Goal: Task Accomplishment & Management: Use online tool/utility

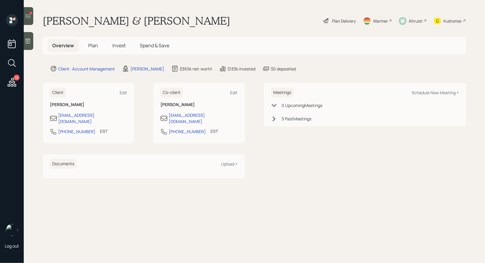
click at [27, 17] on icon at bounding box center [28, 16] width 6 height 6
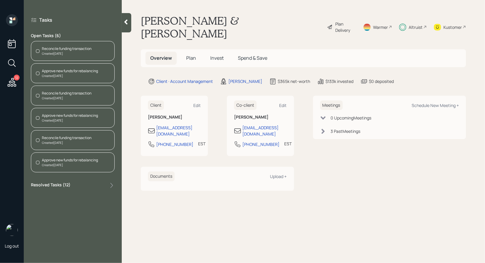
click at [57, 50] on div "Reconcile funding transaction" at bounding box center [67, 48] width 50 height 5
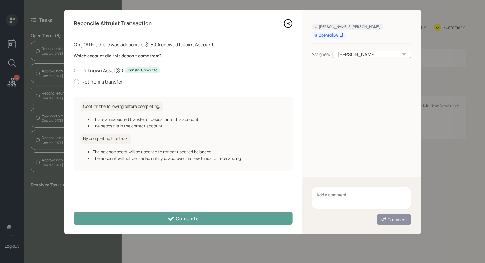
click at [78, 71] on div at bounding box center [76, 70] width 5 height 5
click at [74, 70] on input "Unknown Asset ( $1 ) Transfer Complete" at bounding box center [74, 70] width 0 height 0
radio input "true"
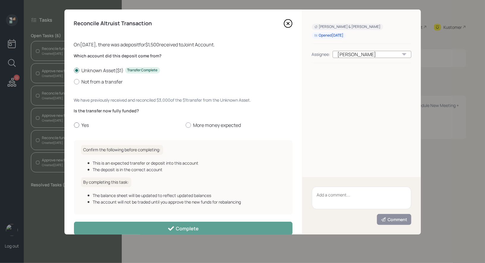
click at [77, 125] on div at bounding box center [76, 124] width 5 height 5
click at [74, 125] on input "Yes" at bounding box center [74, 125] width 0 height 0
radio input "true"
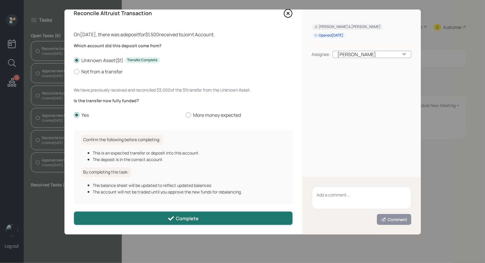
click at [139, 220] on button "Complete" at bounding box center [183, 218] width 219 height 13
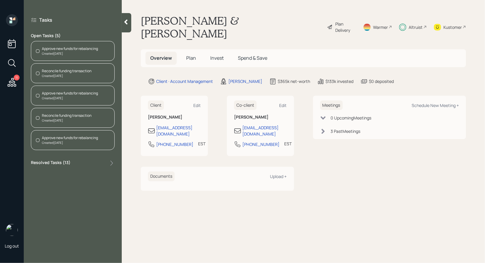
click at [58, 50] on div "Approve new funds for rebalancing" at bounding box center [70, 48] width 56 height 5
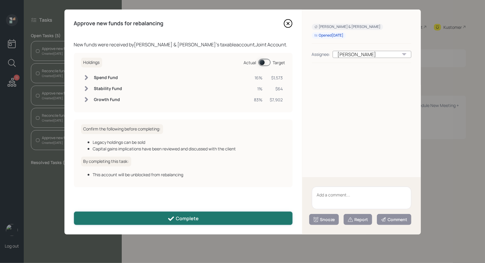
click at [164, 218] on button "Complete" at bounding box center [183, 218] width 219 height 13
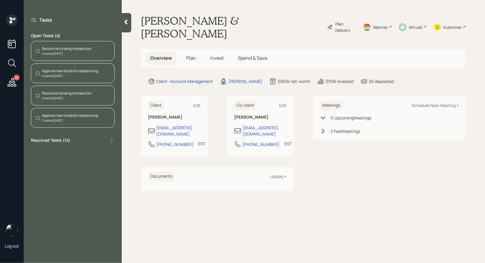
click at [58, 50] on div "Reconcile funding transaction" at bounding box center [67, 48] width 50 height 5
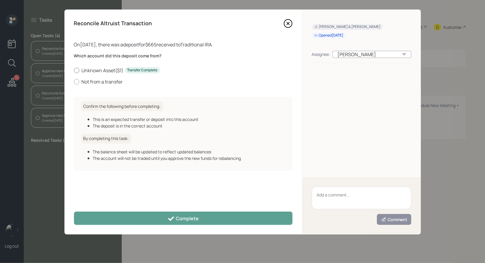
click at [75, 71] on div at bounding box center [76, 70] width 5 height 5
click at [74, 70] on input "Unknown Asset ( $1 ) Transfer Complete" at bounding box center [74, 70] width 0 height 0
radio input "true"
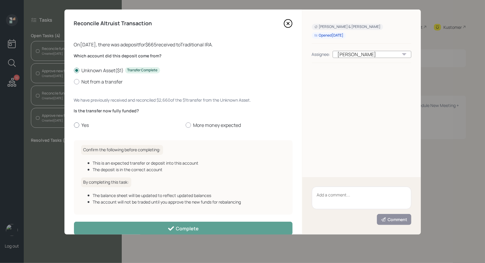
click at [76, 126] on div at bounding box center [76, 124] width 5 height 5
click at [74, 125] on input "Yes" at bounding box center [74, 125] width 0 height 0
radio input "true"
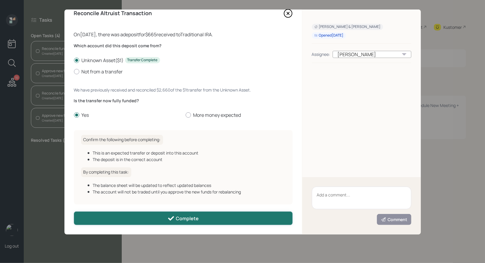
click at [101, 217] on button "Complete" at bounding box center [183, 218] width 219 height 13
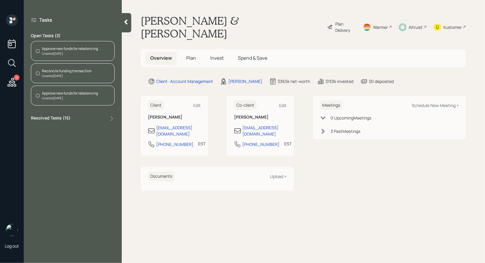
click at [43, 74] on div "Created Today" at bounding box center [67, 76] width 50 height 4
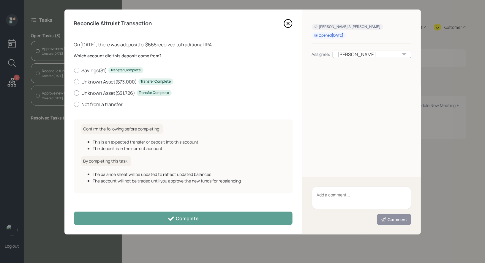
click at [77, 70] on div at bounding box center [76, 70] width 5 height 5
click at [74, 70] on input "Savings ( $1 ) Transfer Complete" at bounding box center [74, 70] width 0 height 0
radio input "true"
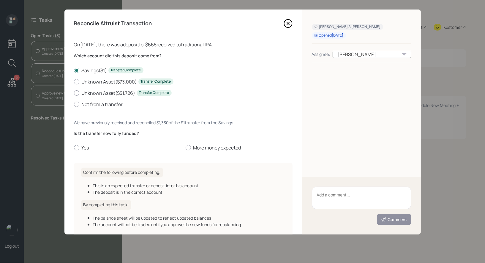
click at [76, 149] on div at bounding box center [76, 147] width 5 height 5
click at [74, 148] on input "Yes" at bounding box center [74, 148] width 0 height 0
radio input "true"
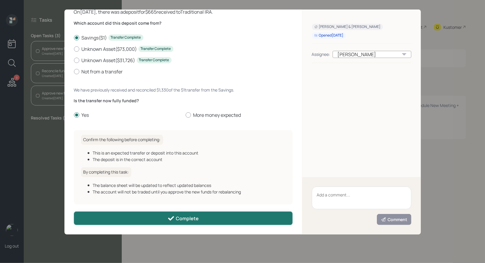
click at [117, 216] on button "Complete" at bounding box center [183, 218] width 219 height 13
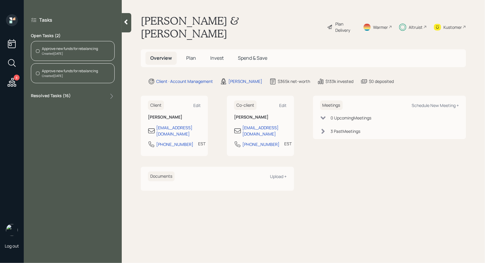
click at [50, 51] on div "Approve new funds for rebalancing" at bounding box center [70, 48] width 56 height 5
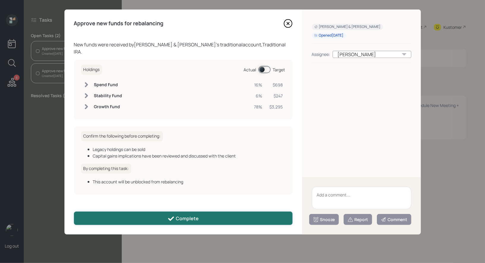
click at [155, 219] on button "Complete" at bounding box center [183, 218] width 219 height 13
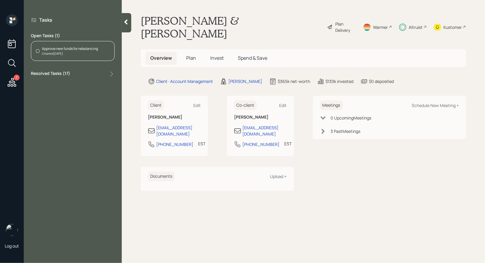
click at [67, 50] on div "Approve new funds for rebalancing" at bounding box center [70, 48] width 56 height 5
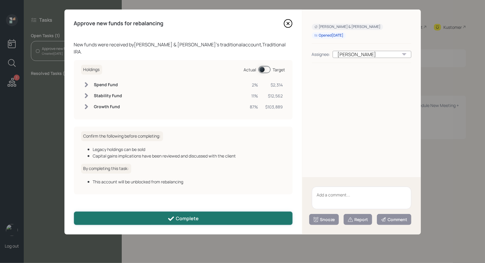
click at [154, 223] on button "Complete" at bounding box center [183, 218] width 219 height 13
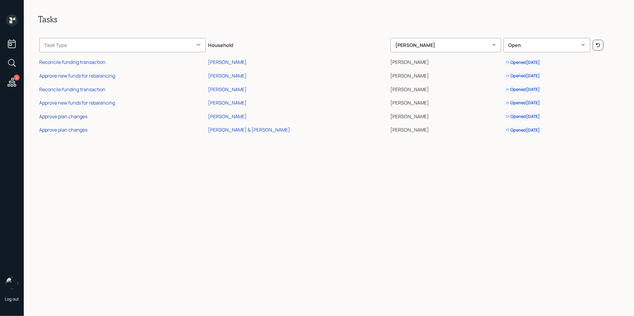
click at [67, 117] on div "Approve plan changes" at bounding box center [63, 116] width 48 height 7
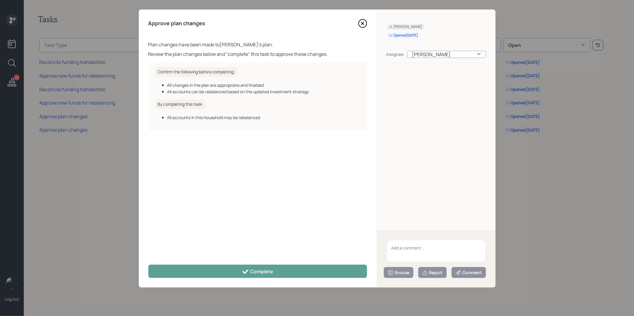
click at [363, 25] on icon at bounding box center [362, 23] width 9 height 9
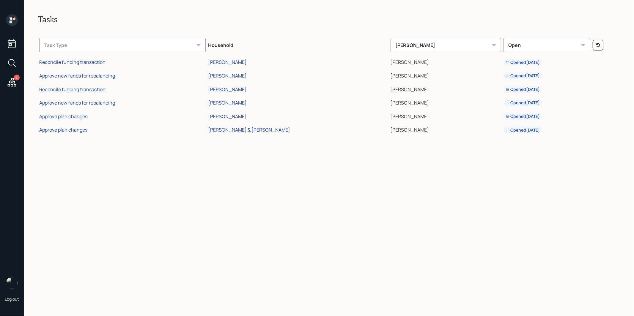
click at [235, 115] on div "[PERSON_NAME]" at bounding box center [227, 116] width 39 height 7
